Goal: Transaction & Acquisition: Purchase product/service

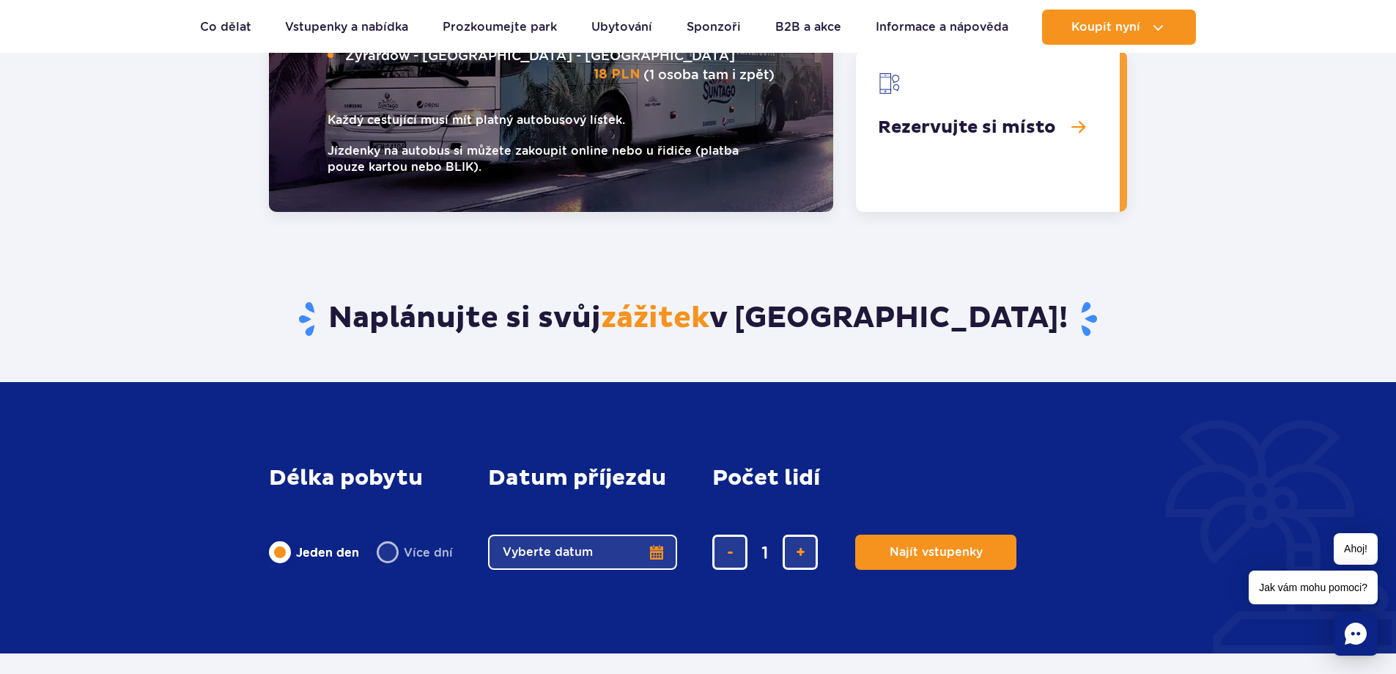
scroll to position [2639, 0]
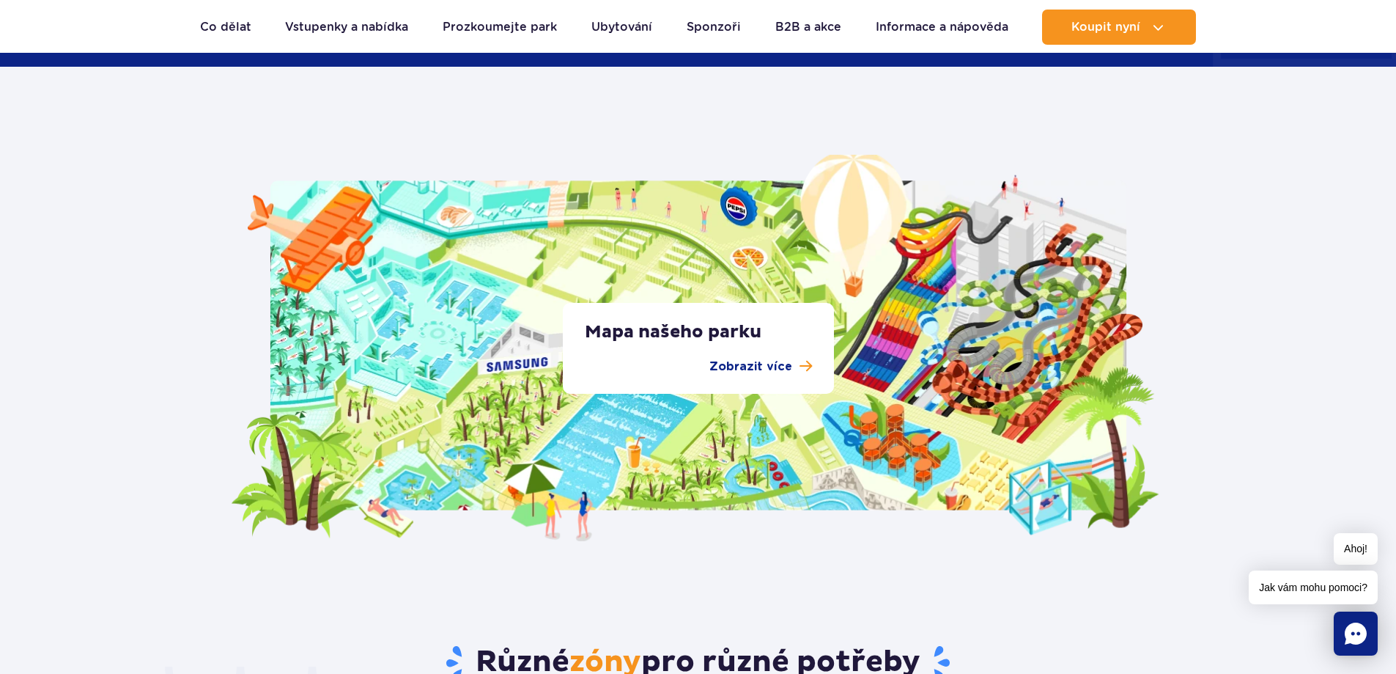
click at [735, 338] on font "Mapa našeho parku" at bounding box center [673, 332] width 177 height 22
click at [743, 365] on font "Zobrazit více" at bounding box center [751, 367] width 83 height 12
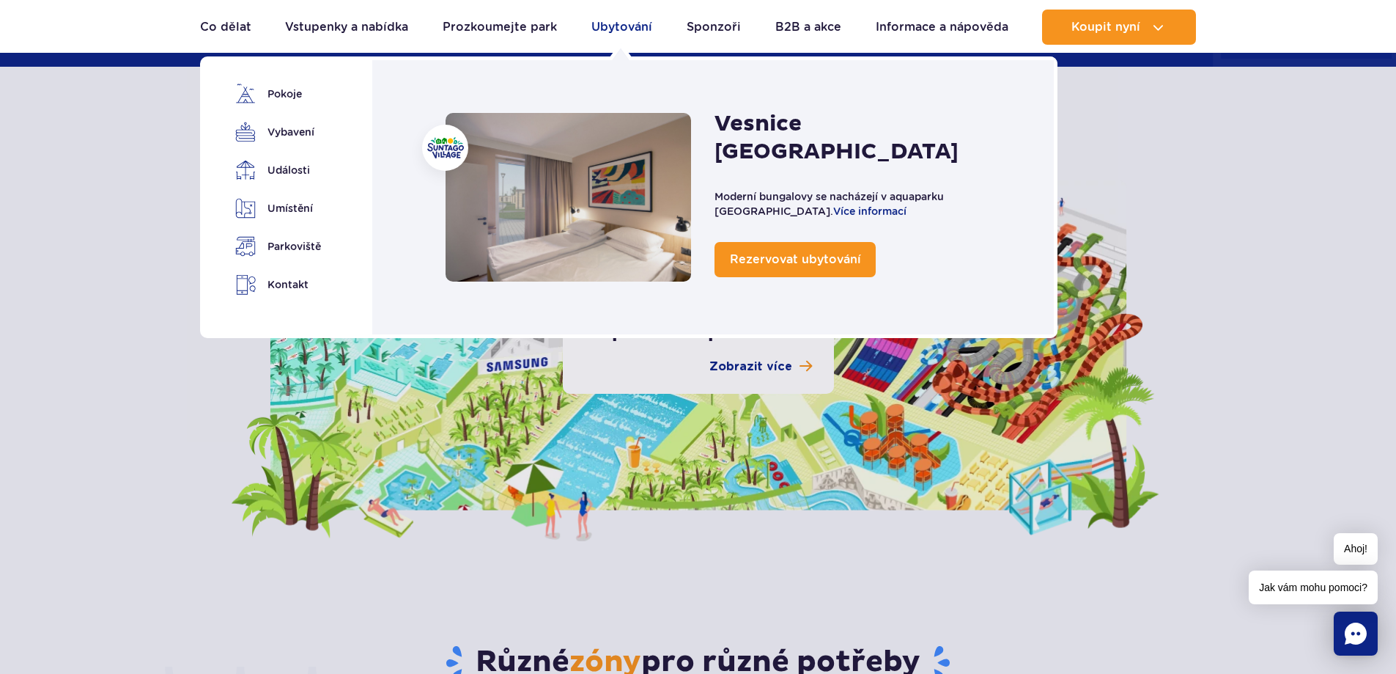
click at [606, 24] on font "Ubytování" at bounding box center [622, 27] width 61 height 14
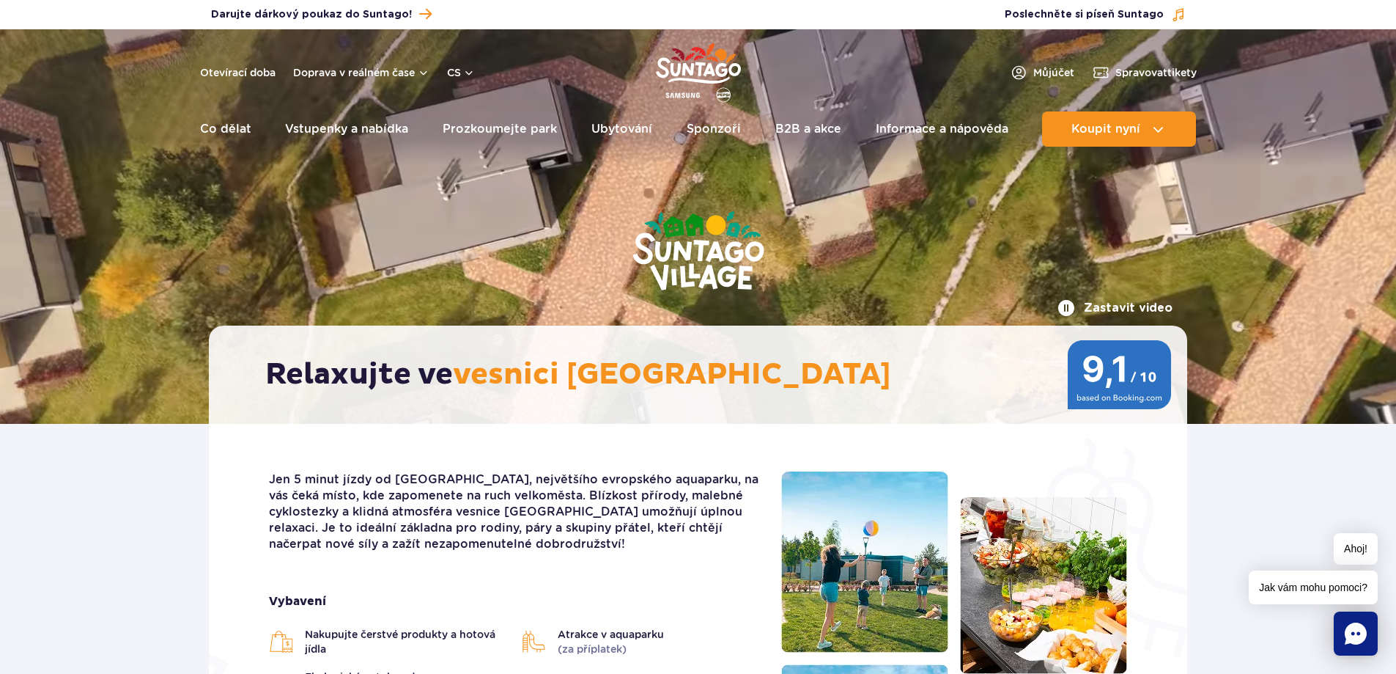
click at [671, 71] on img "Polský park" at bounding box center [698, 72] width 85 height 67
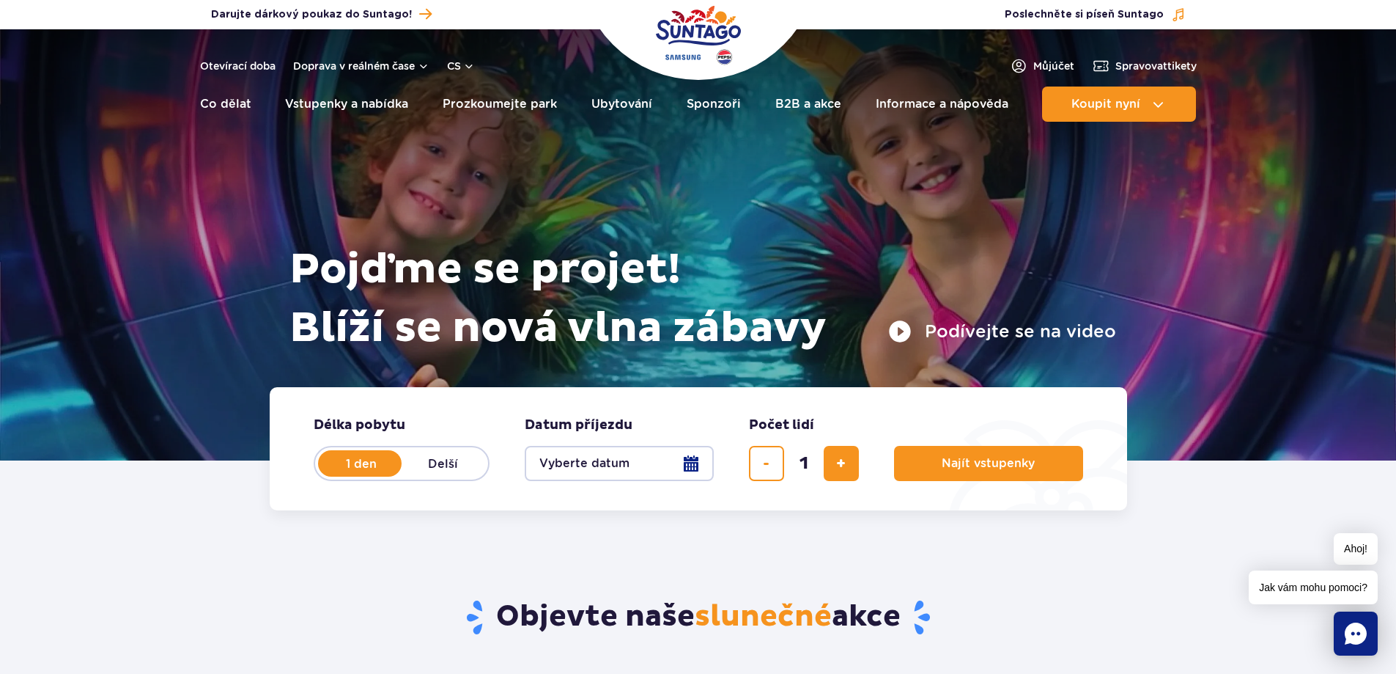
click at [1174, 282] on div at bounding box center [698, 244] width 1396 height 431
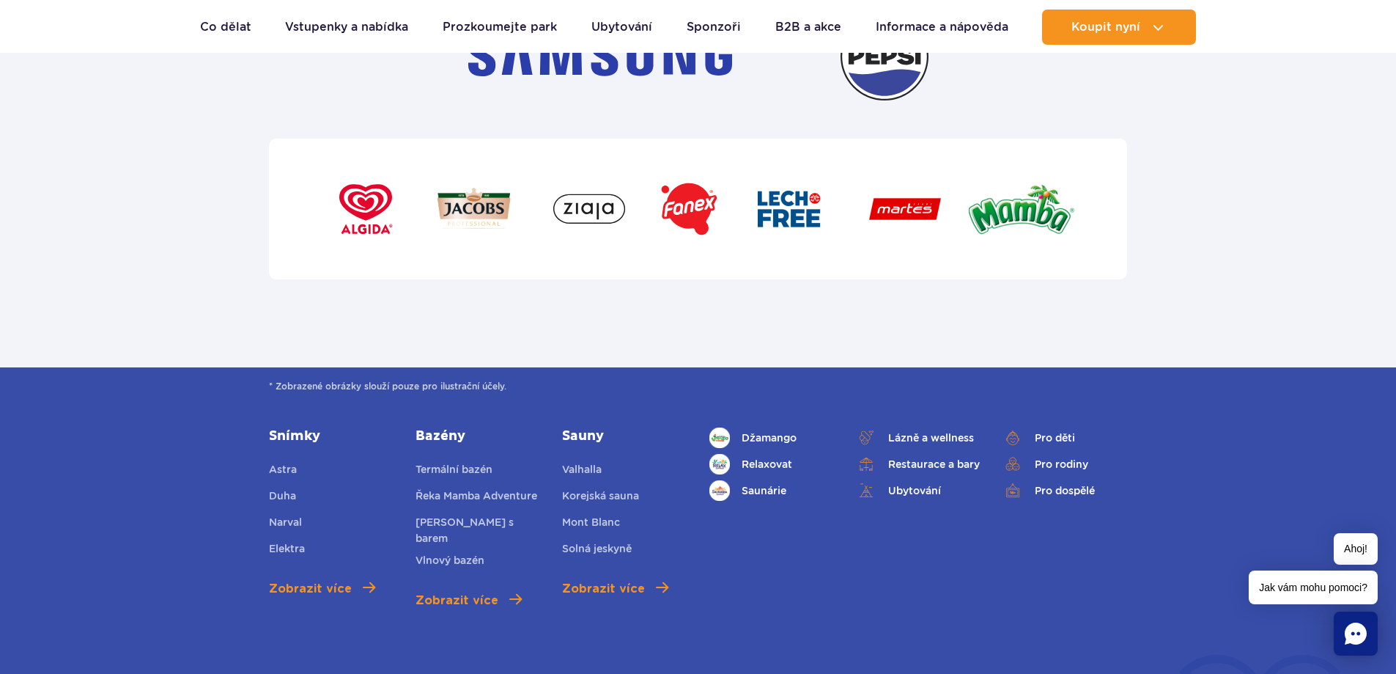
scroll to position [4764, 0]
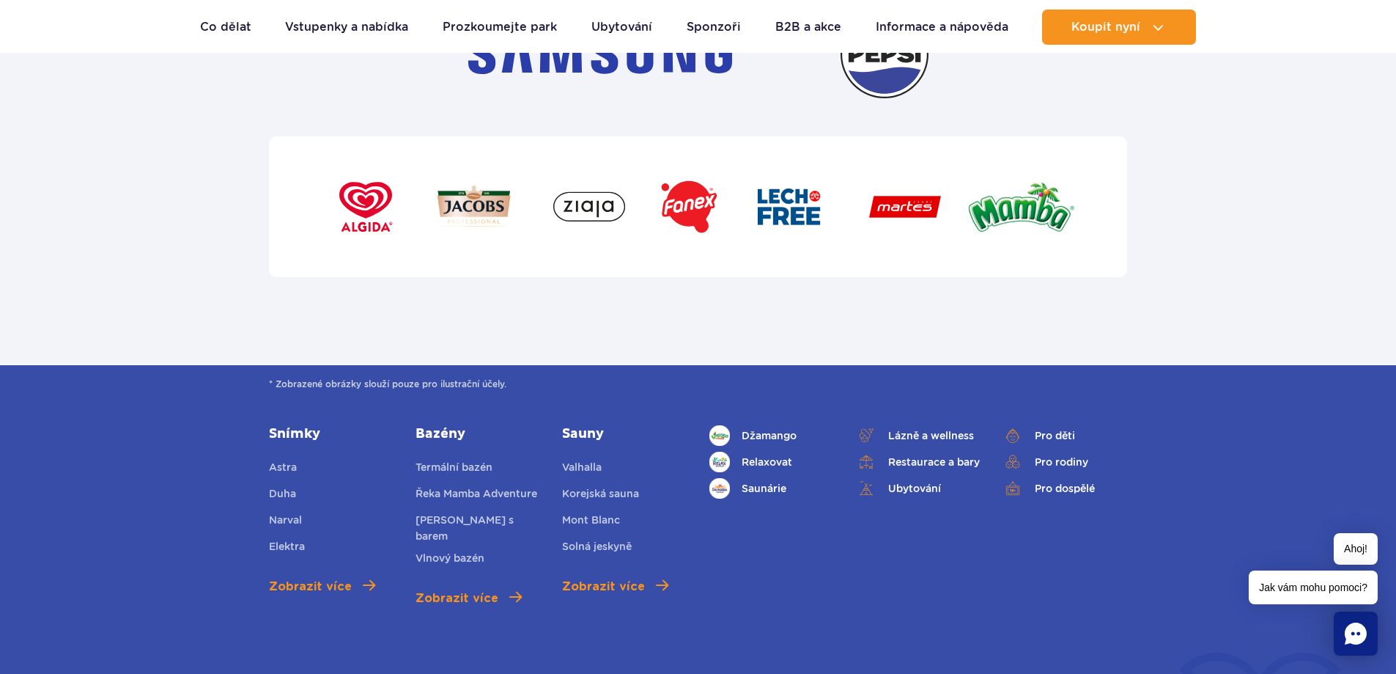
click at [284, 435] on font "Snímky" at bounding box center [294, 433] width 51 height 17
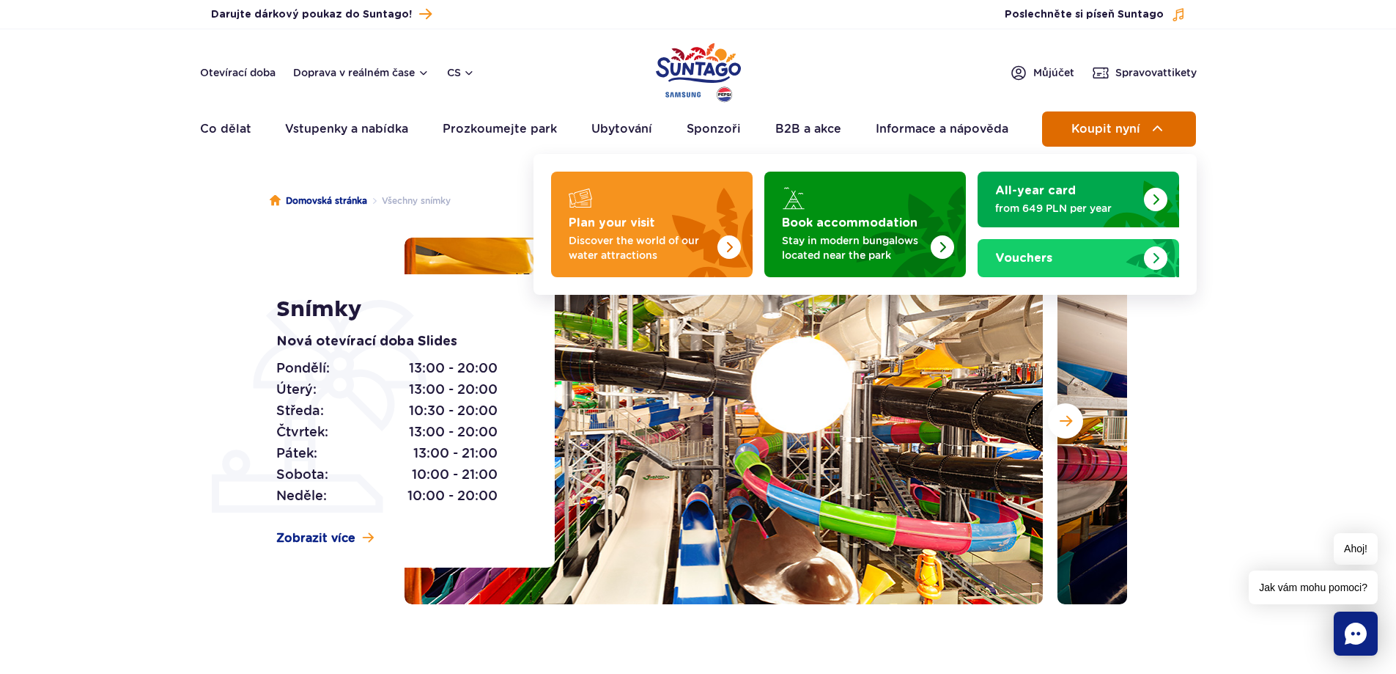
click at [1072, 130] on button "Koupit nyní" at bounding box center [1119, 128] width 154 height 35
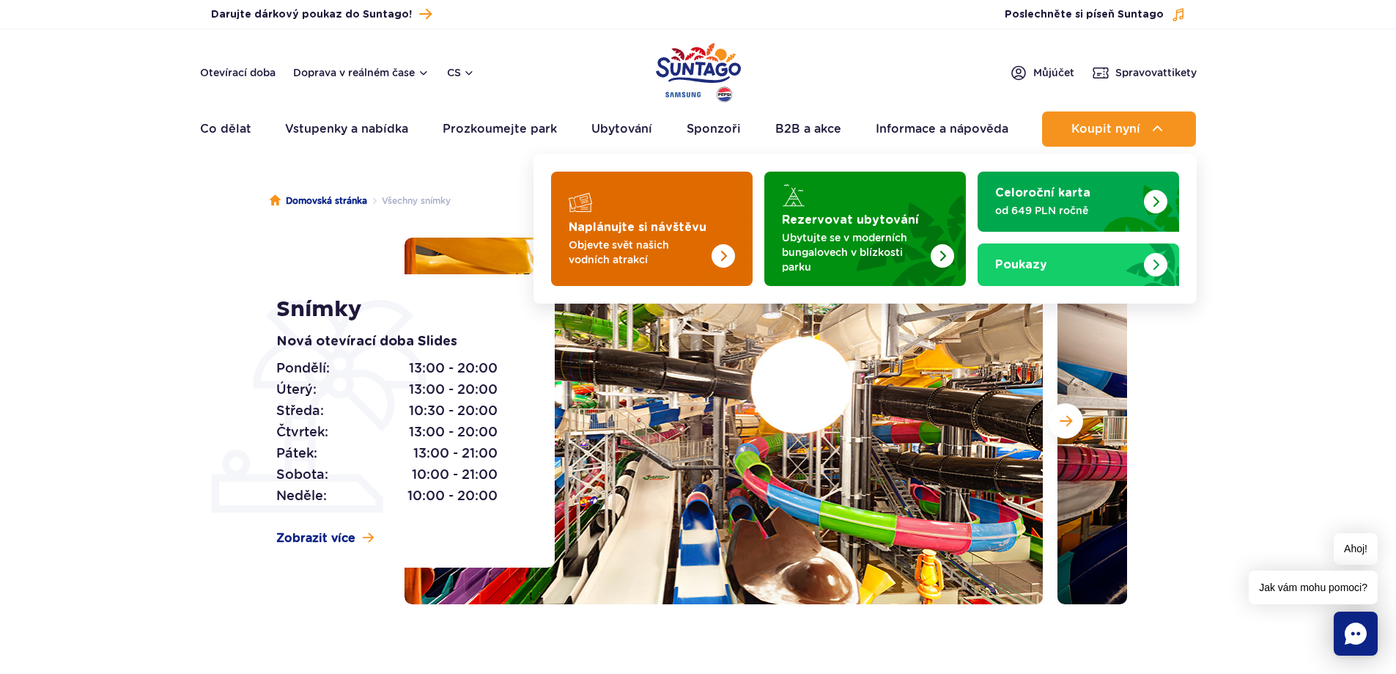
click at [643, 202] on img "Naplánujte si návštěvu" at bounding box center [694, 229] width 117 height 114
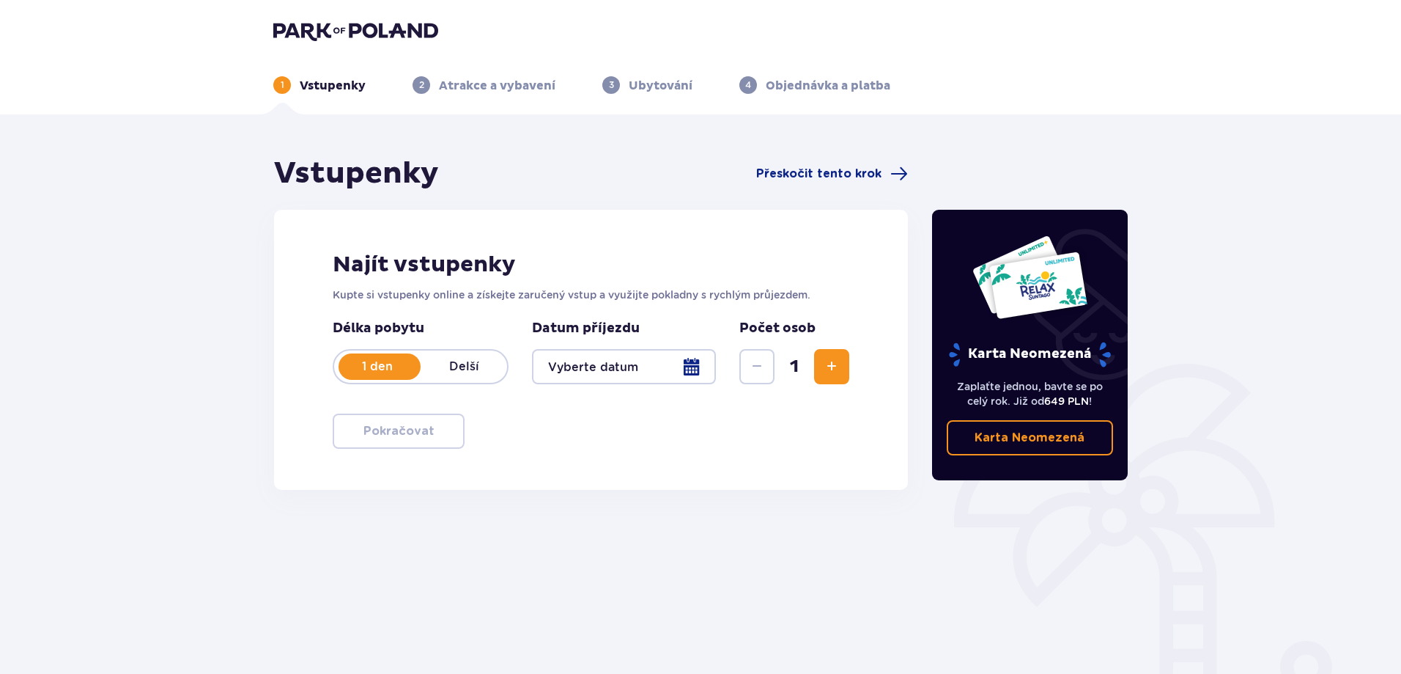
click at [583, 379] on div at bounding box center [624, 366] width 184 height 35
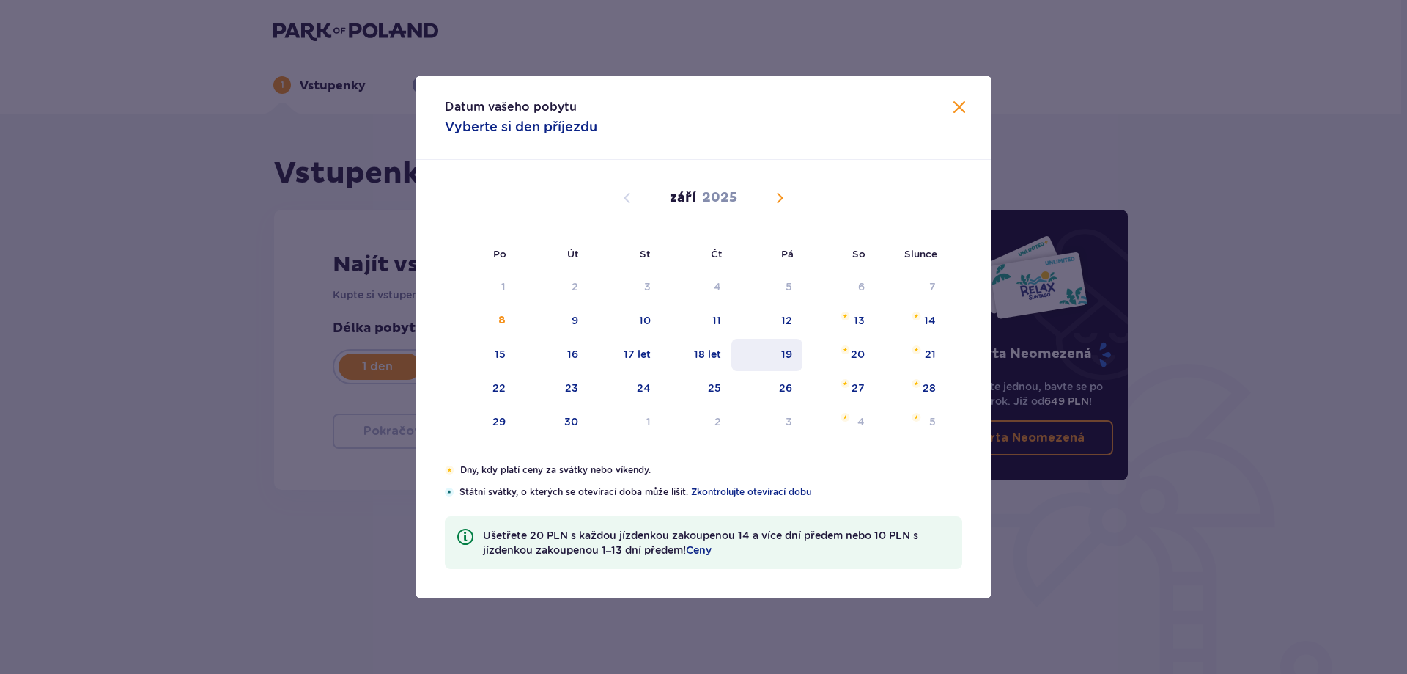
click at [786, 352] on font "19" at bounding box center [786, 354] width 11 height 12
type input "[DATE]"
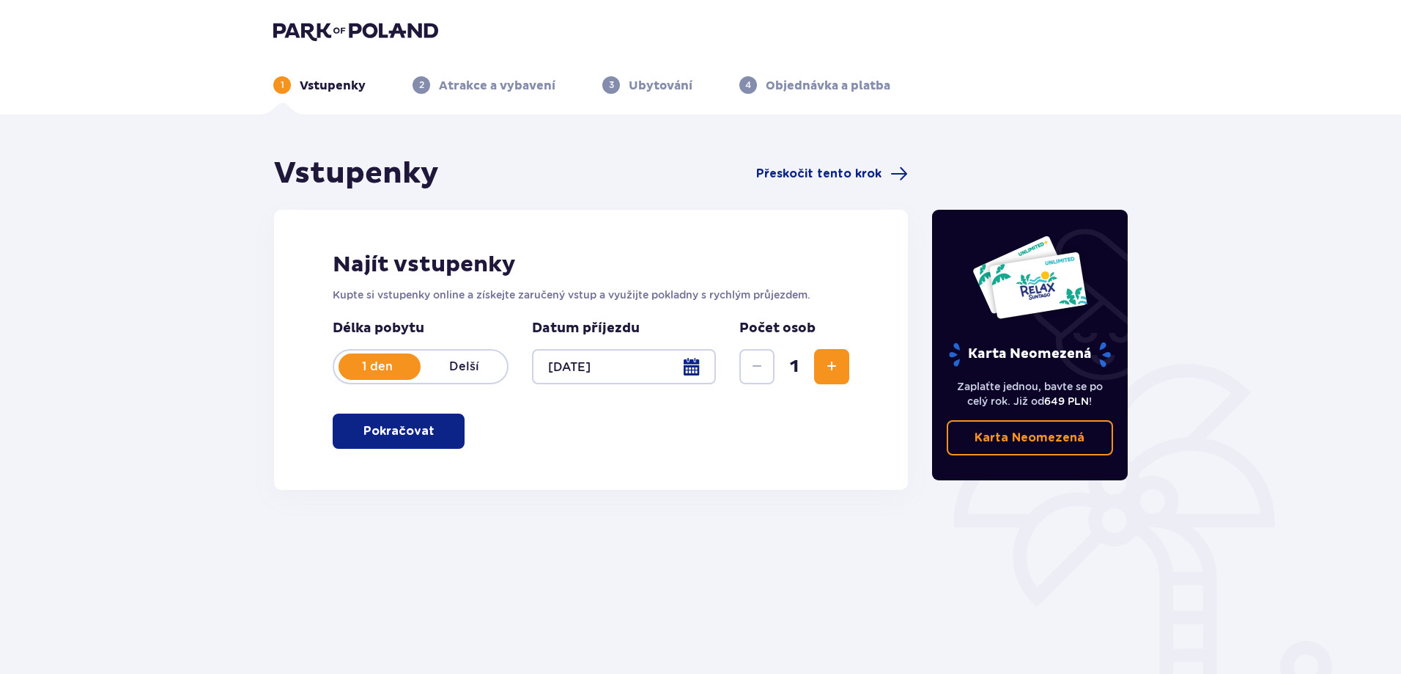
click at [368, 432] on font "Pokračovat" at bounding box center [399, 431] width 71 height 12
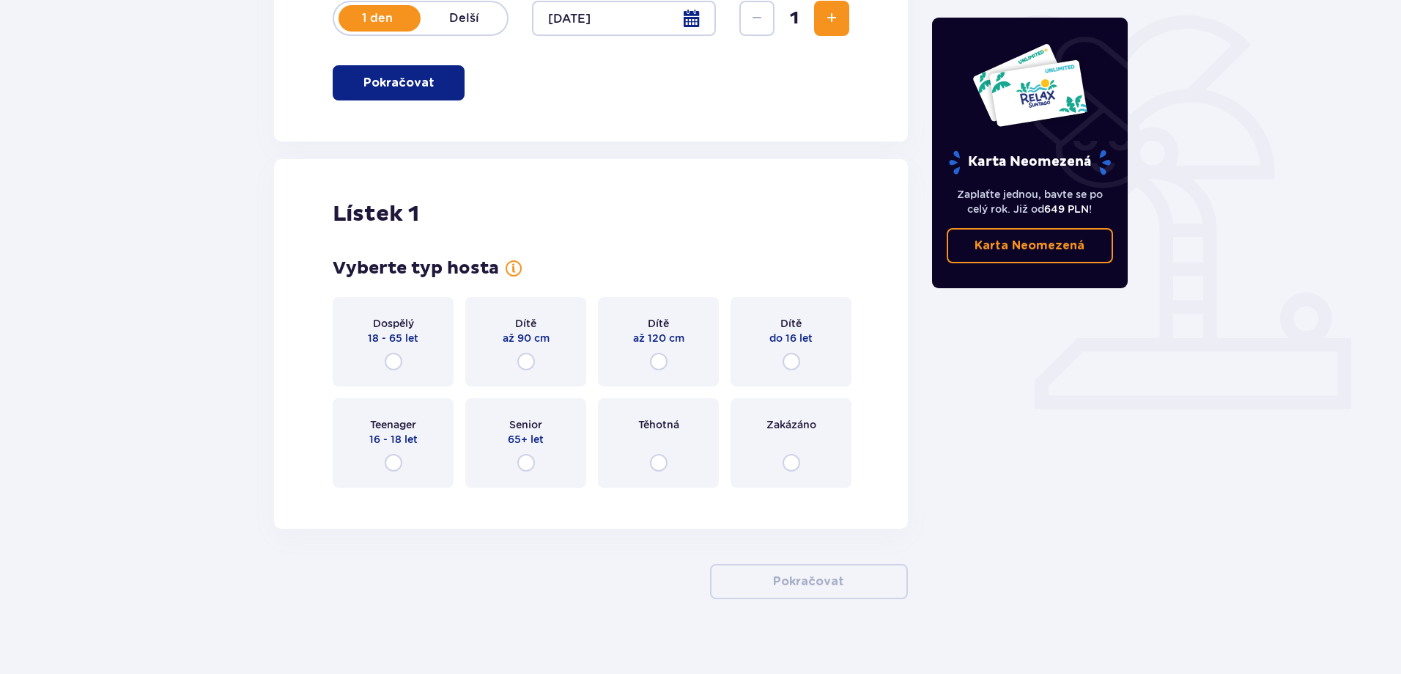
scroll to position [361, 0]
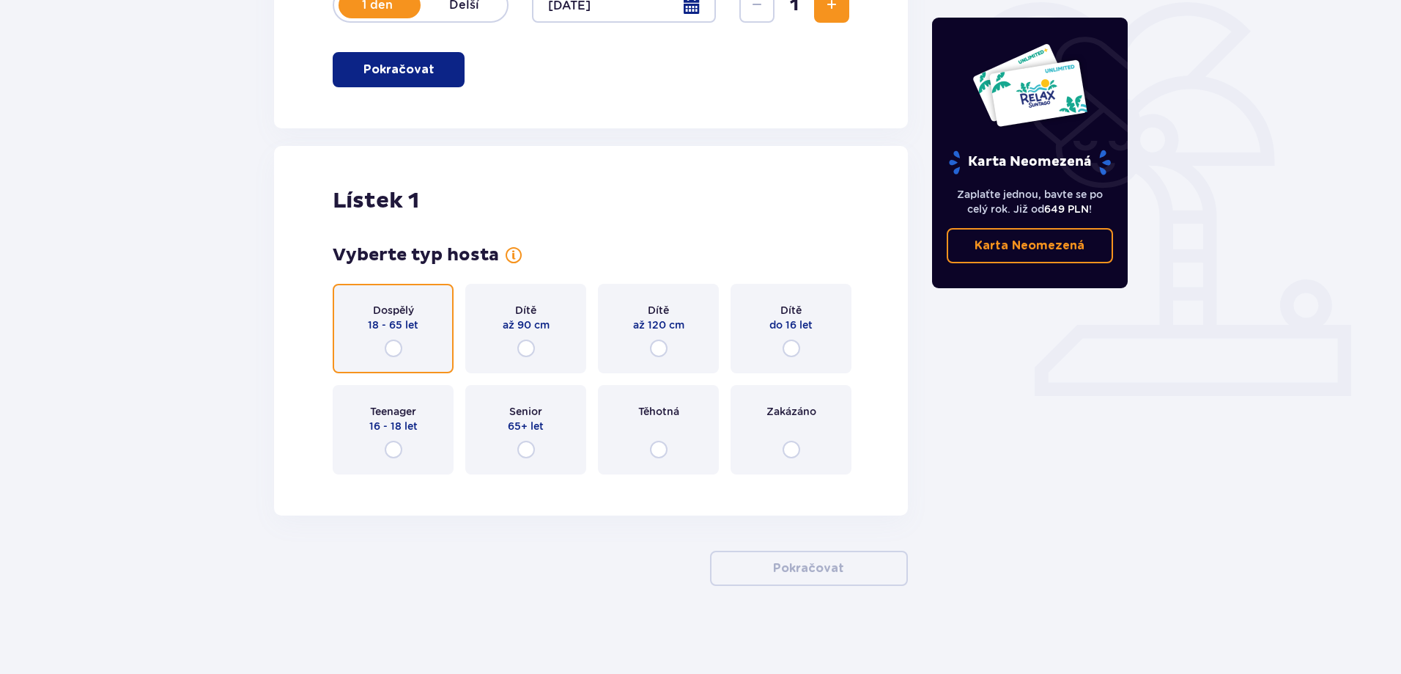
click at [394, 345] on input "radio" at bounding box center [394, 348] width 18 height 18
radio input "true"
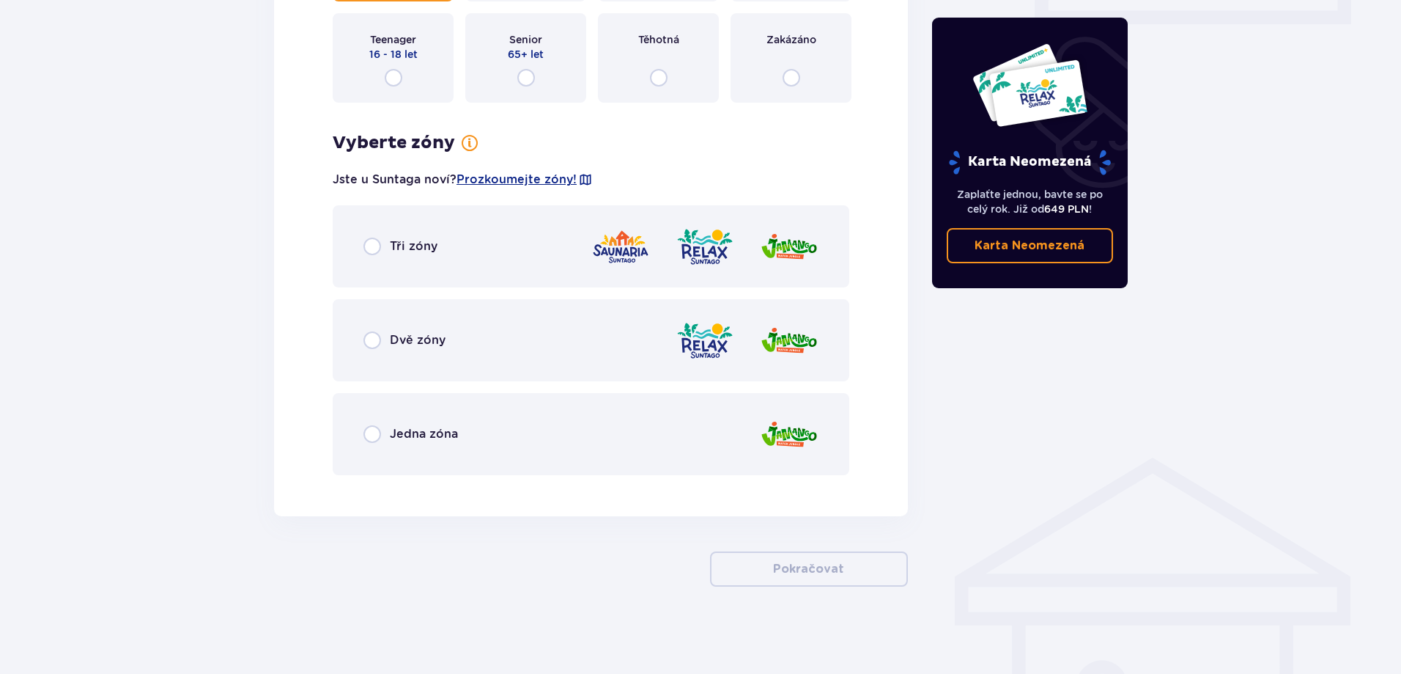
scroll to position [734, 0]
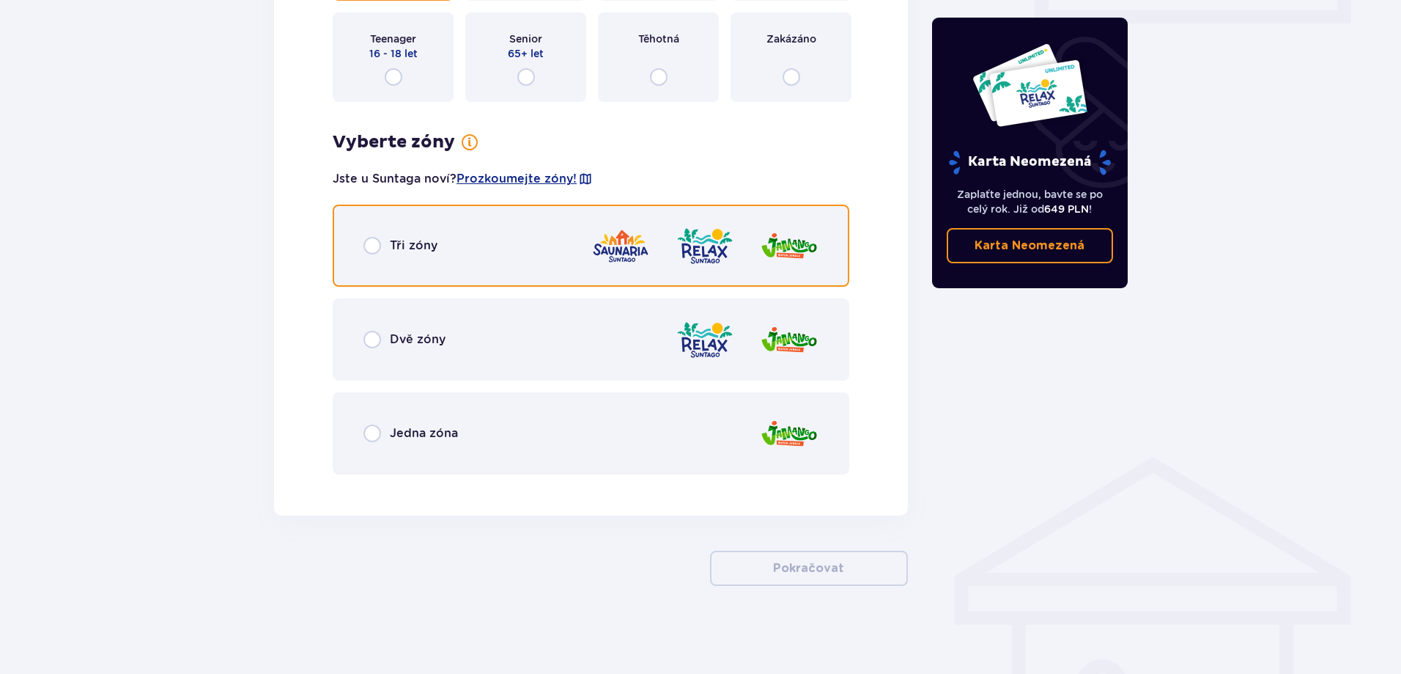
click at [379, 246] on input "radio" at bounding box center [373, 246] width 18 height 18
radio input "true"
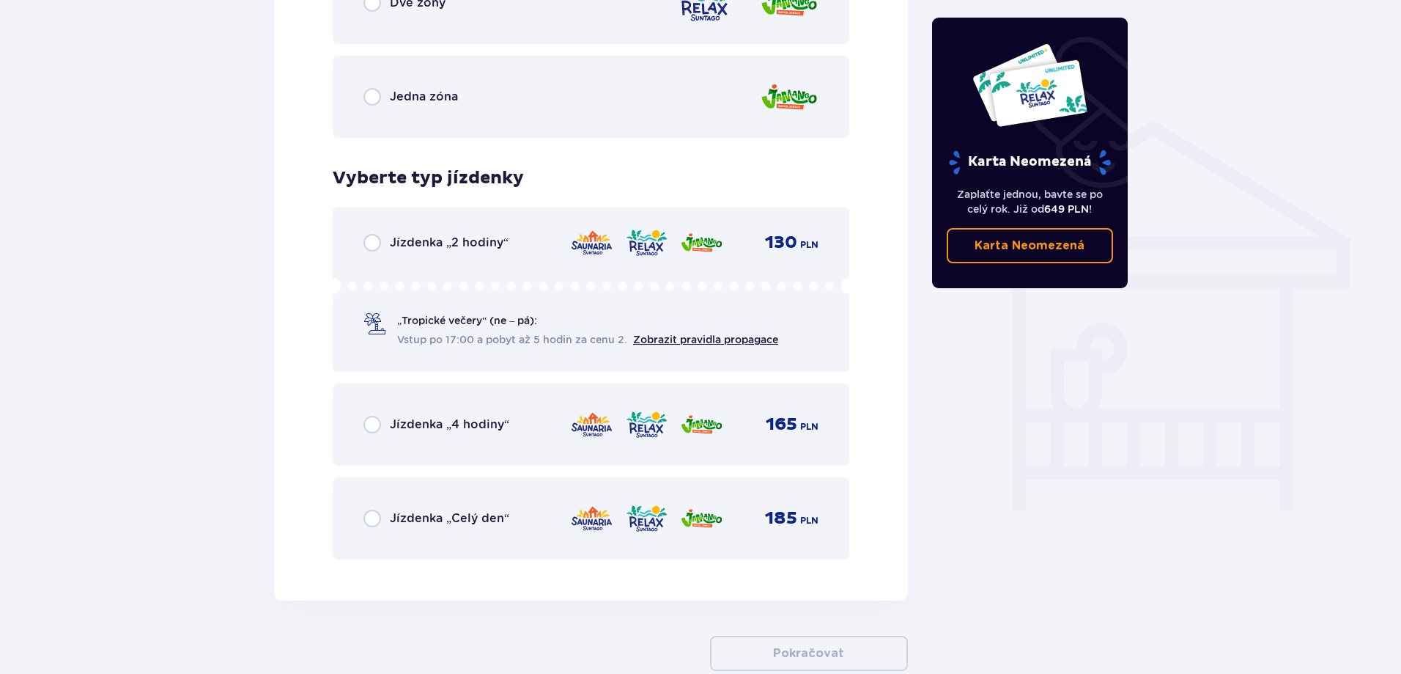
scroll to position [1082, 0]
